Goal: Information Seeking & Learning: Learn about a topic

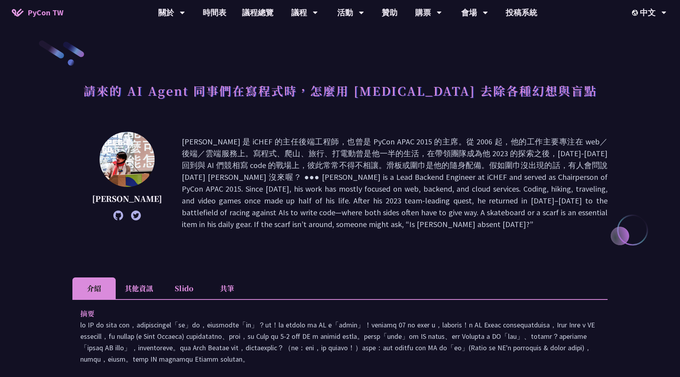
click at [185, 291] on li "Slido" at bounding box center [183, 288] width 43 height 22
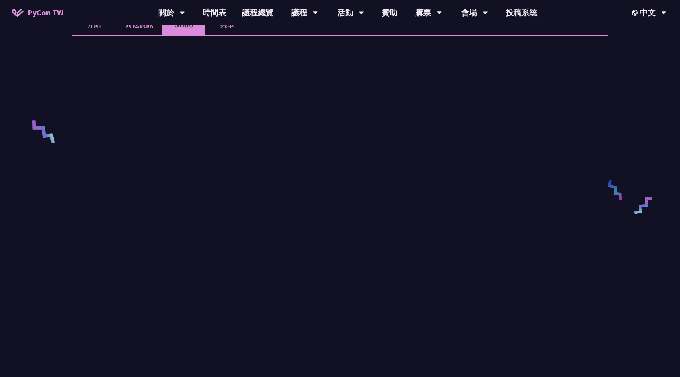
scroll to position [249, 0]
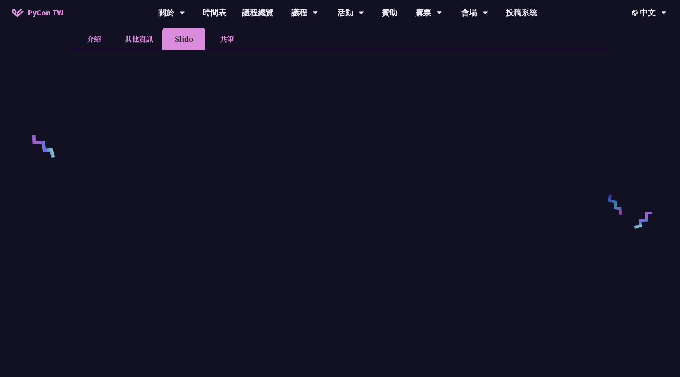
click at [223, 35] on li "共筆" at bounding box center [226, 39] width 43 height 22
click at [201, 14] on link "時間表" at bounding box center [214, 12] width 39 height 25
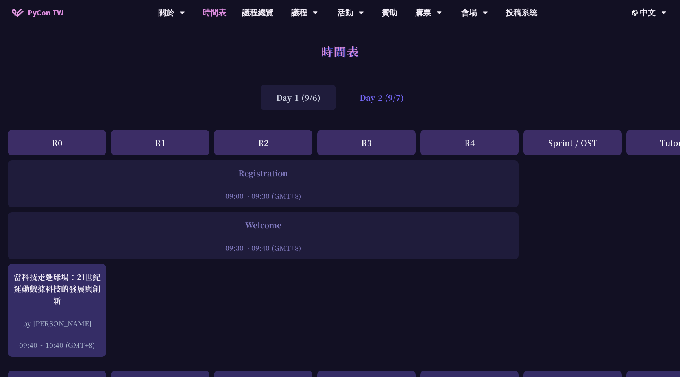
click at [369, 98] on div "Day 2 (9/7)" at bounding box center [382, 98] width 76 height 26
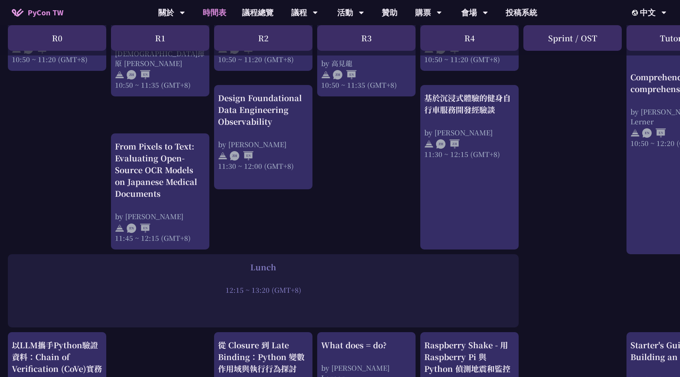
scroll to position [339, 0]
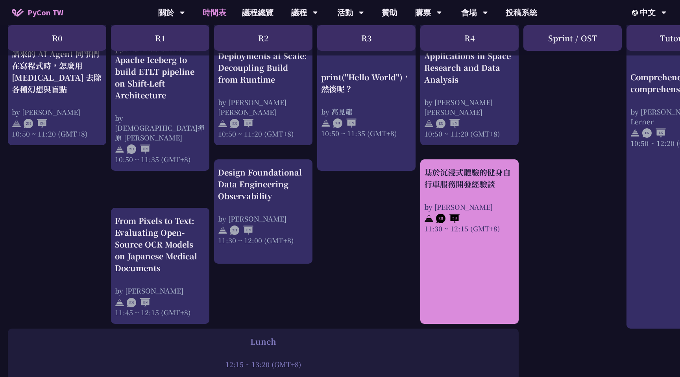
click at [452, 242] on link "基於沉浸式體驗的健身自行車服務開發經驗談 by [PERSON_NAME] 11:30 ~ 12:15 (GMT+8)" at bounding box center [469, 241] width 90 height 151
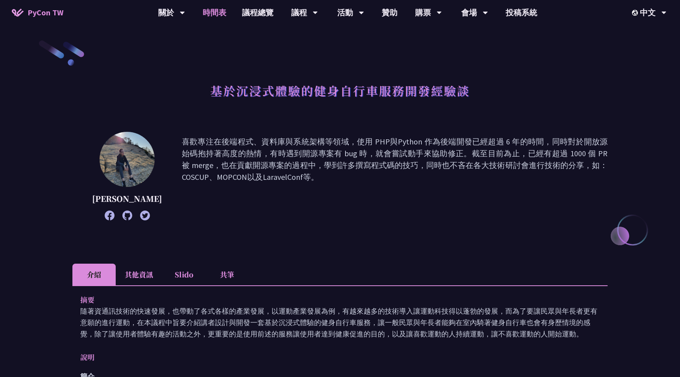
click at [207, 20] on link "時間表" at bounding box center [214, 12] width 39 height 25
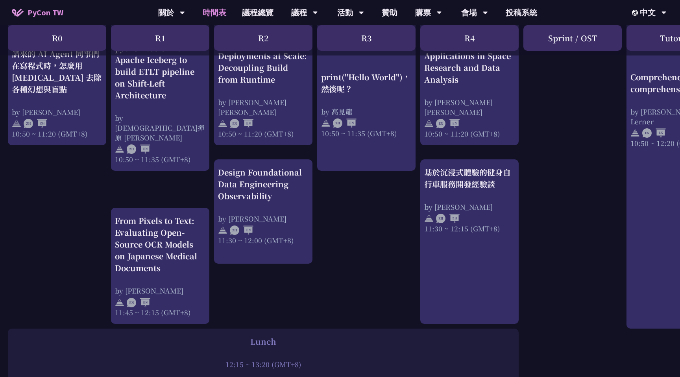
scroll to position [502, 0]
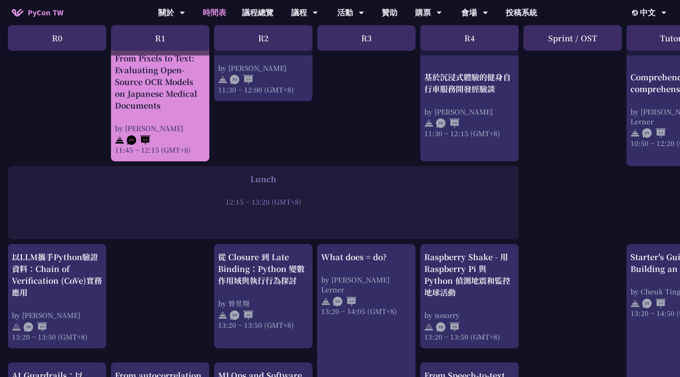
click at [185, 146] on div "11:45 ~ 12:15 (GMT+8)" at bounding box center [160, 150] width 90 height 10
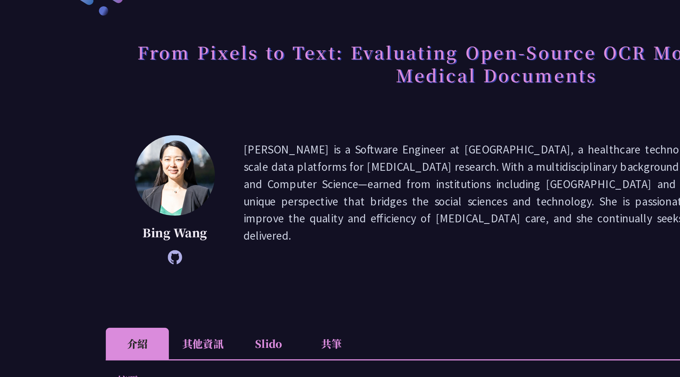
click at [113, 215] on p "Bing Wang" at bounding box center [119, 214] width 55 height 12
click at [116, 231] on icon at bounding box center [120, 231] width 10 height 10
click at [128, 216] on p "Bing Wang" at bounding box center [119, 214] width 55 height 12
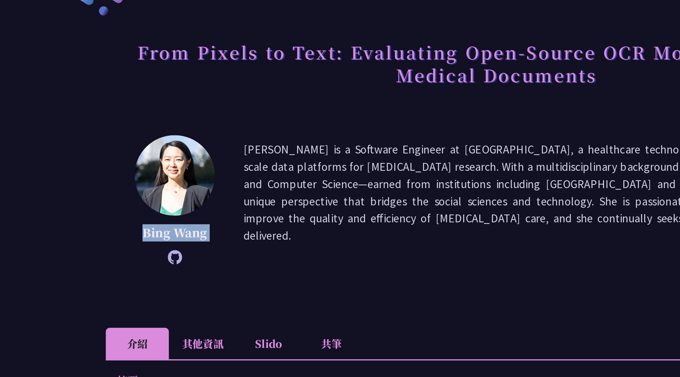
click at [128, 216] on p "Bing Wang" at bounding box center [119, 214] width 55 height 12
copy div "Bing Wang"
click at [329, 180] on p "[PERSON_NAME] is a Software Engineer at [GEOGRAPHIC_DATA], a healthcare technol…" at bounding box center [387, 191] width 440 height 81
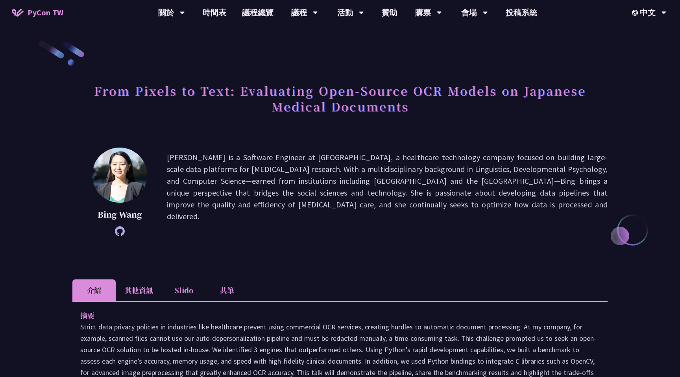
click at [239, 292] on li "共筆" at bounding box center [226, 290] width 43 height 22
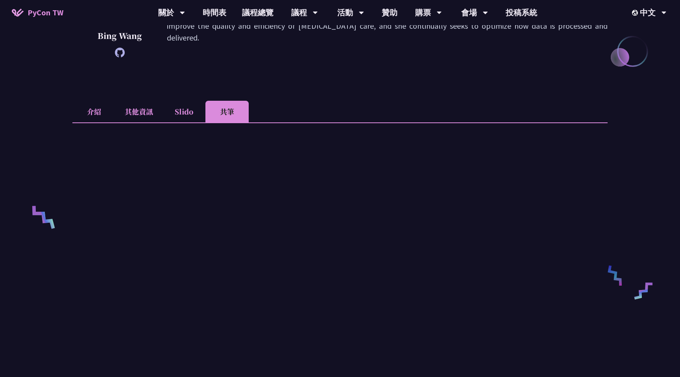
scroll to position [181, 0]
